Goal: Information Seeking & Learning: Understand process/instructions

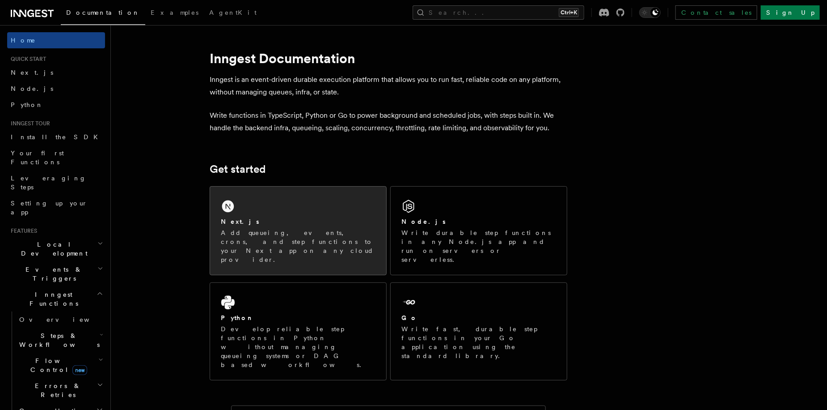
click at [298, 221] on div "Next.js" at bounding box center [298, 221] width 155 height 9
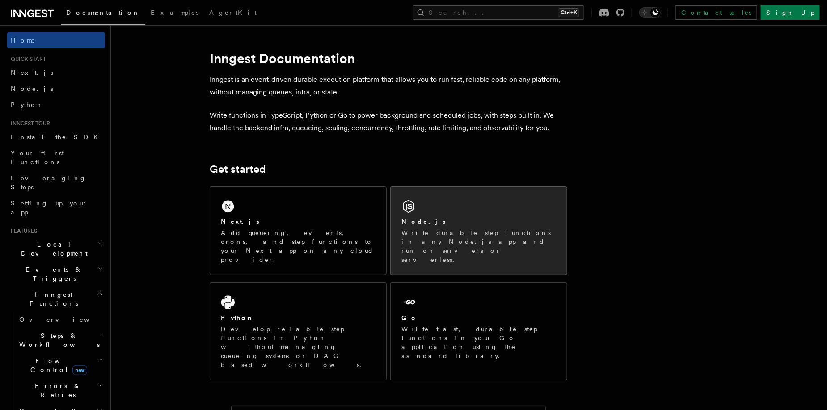
click at [462, 228] on p "Write durable step functions in any Node.js app and run on servers or serverles…" at bounding box center [479, 246] width 155 height 36
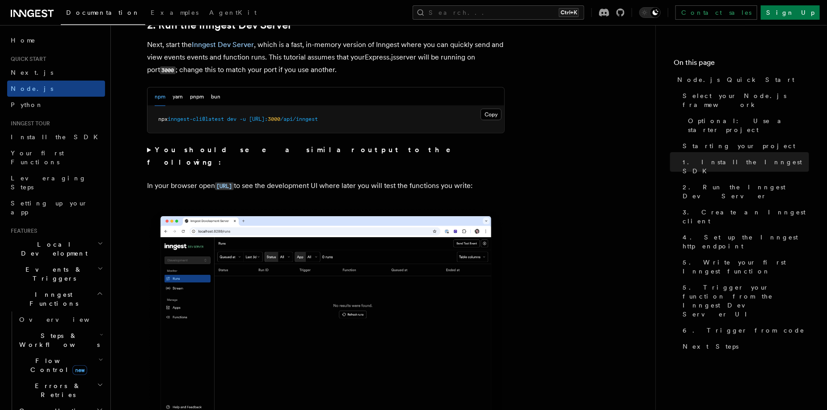
scroll to position [1013, 0]
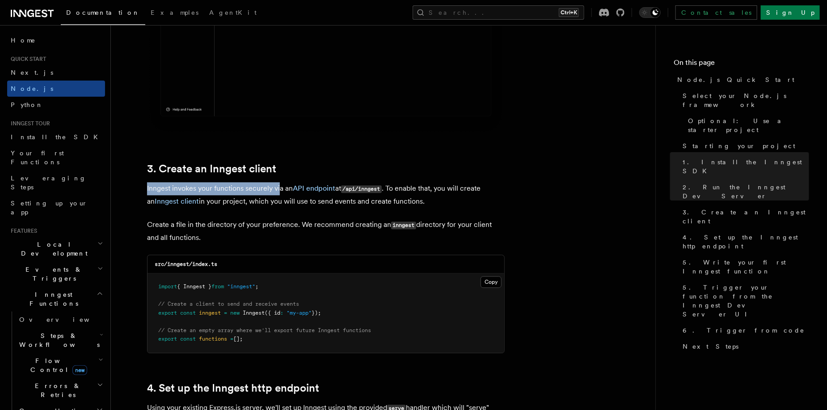
drag, startPoint x: 143, startPoint y: 181, endPoint x: 274, endPoint y: 179, distance: 131.5
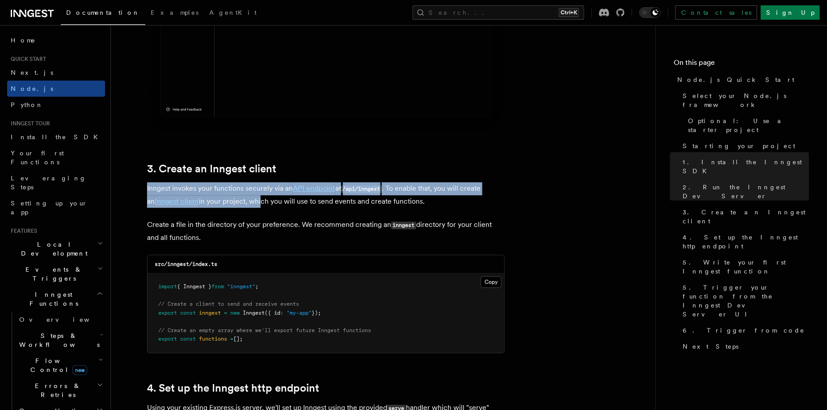
drag, startPoint x: 145, startPoint y: 172, endPoint x: 249, endPoint y: 189, distance: 104.7
click at [251, 194] on p "Inngest invokes your functions securely via an API endpoint at /api/inngest . T…" at bounding box center [326, 194] width 358 height 25
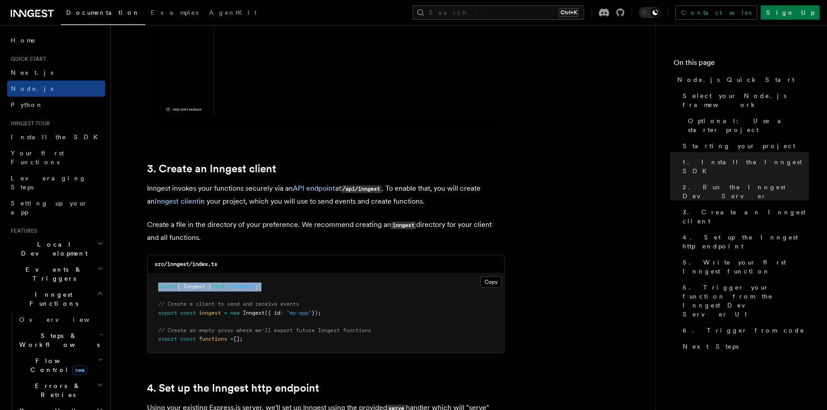
drag, startPoint x: 286, startPoint y: 282, endPoint x: 151, endPoint y: 275, distance: 135.7
click at [151, 275] on pre "import { Inngest } from "inngest" ; // Create a client to send and receive even…" at bounding box center [326, 312] width 357 height 79
click at [205, 273] on pre "import { Inngest } from "inngest" ; // Create a client to send and receive even…" at bounding box center [326, 312] width 357 height 79
drag, startPoint x: 289, startPoint y: 278, endPoint x: 117, endPoint y: 270, distance: 171.9
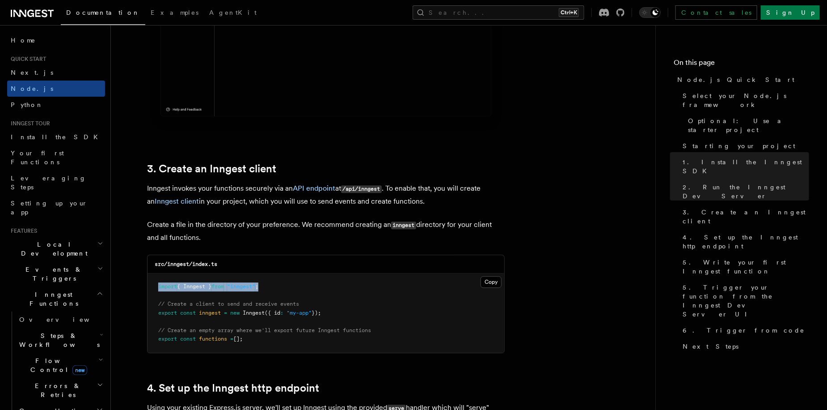
copy span "import { Inngest } from "inngest" ;"
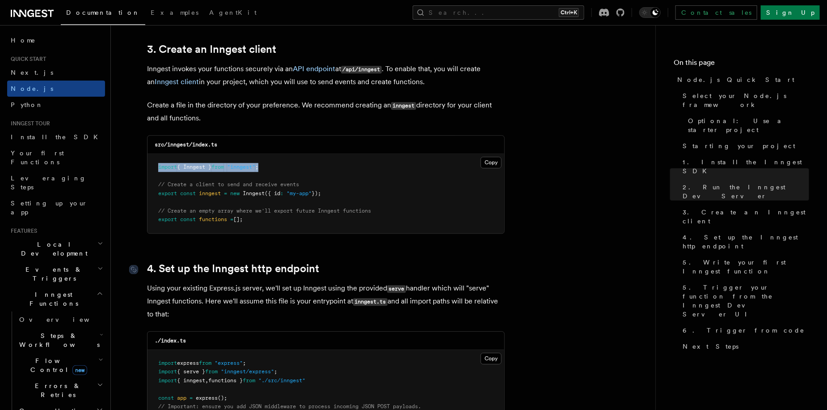
scroll to position [1252, 0]
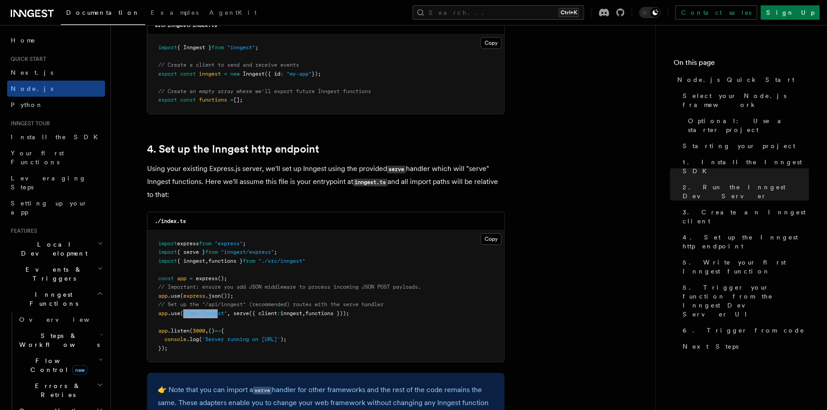
drag, startPoint x: 182, startPoint y: 289, endPoint x: 226, endPoint y: 289, distance: 44.7
click at [216, 310] on span "app .use ( "/api/inngest" , serve ({ client : inngest , functions }));" at bounding box center [253, 313] width 191 height 6
click at [254, 310] on span "({ client" at bounding box center [263, 313] width 28 height 6
drag, startPoint x: 234, startPoint y: 289, endPoint x: 307, endPoint y: 292, distance: 73.0
click at [307, 310] on span "app .use ( "/api/inngest" , serve ({ client : inngest , functions }));" at bounding box center [253, 313] width 191 height 6
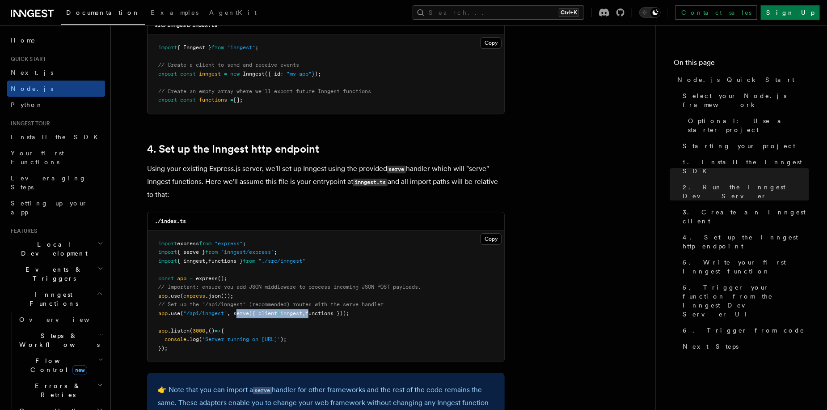
click at [293, 299] on pre "import express from "express" ; import { serve } from "inngest/express" ; impor…" at bounding box center [326, 295] width 357 height 131
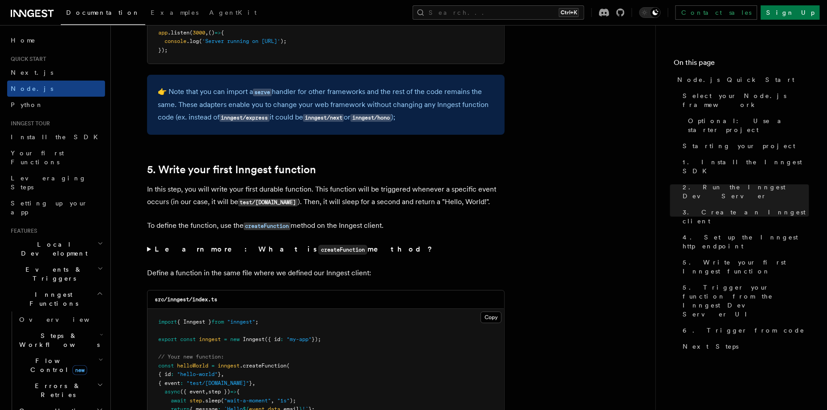
scroll to position [1610, 0]
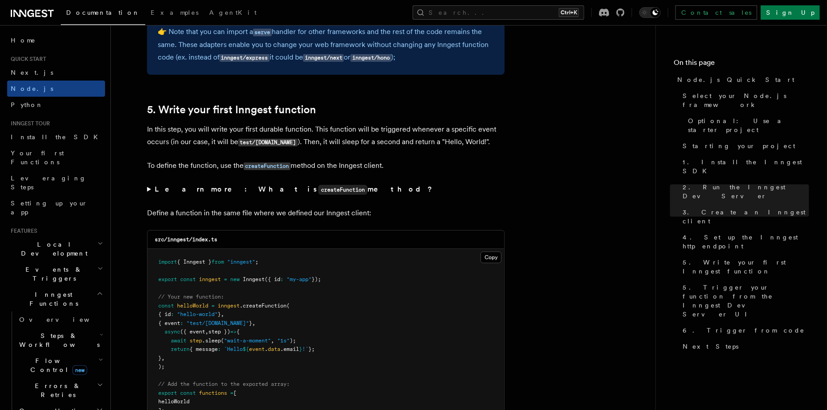
drag, startPoint x: 298, startPoint y: 251, endPoint x: 225, endPoint y: 246, distance: 72.6
click at [220, 249] on pre "import { Inngest } from "inngest" ; export const inngest = new Inngest ({ id : …" at bounding box center [326, 336] width 357 height 175
click at [271, 249] on pre "import { Inngest } from "inngest" ; export const inngest = new Inngest ({ id : …" at bounding box center [326, 336] width 357 height 175
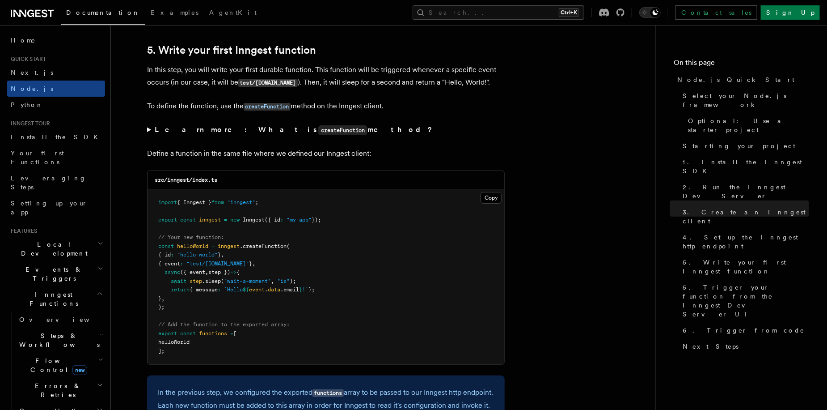
click at [268, 207] on pre "import { Inngest } from "inngest" ; export const inngest = new Inngest ({ id : …" at bounding box center [326, 276] width 357 height 175
drag, startPoint x: 263, startPoint y: 246, endPoint x: 130, endPoint y: 236, distance: 133.6
copy code "{ id : "hello-world" } , { event : "test/[DOMAIN_NAME]" } ,"
